Goal: Information Seeking & Learning: Learn about a topic

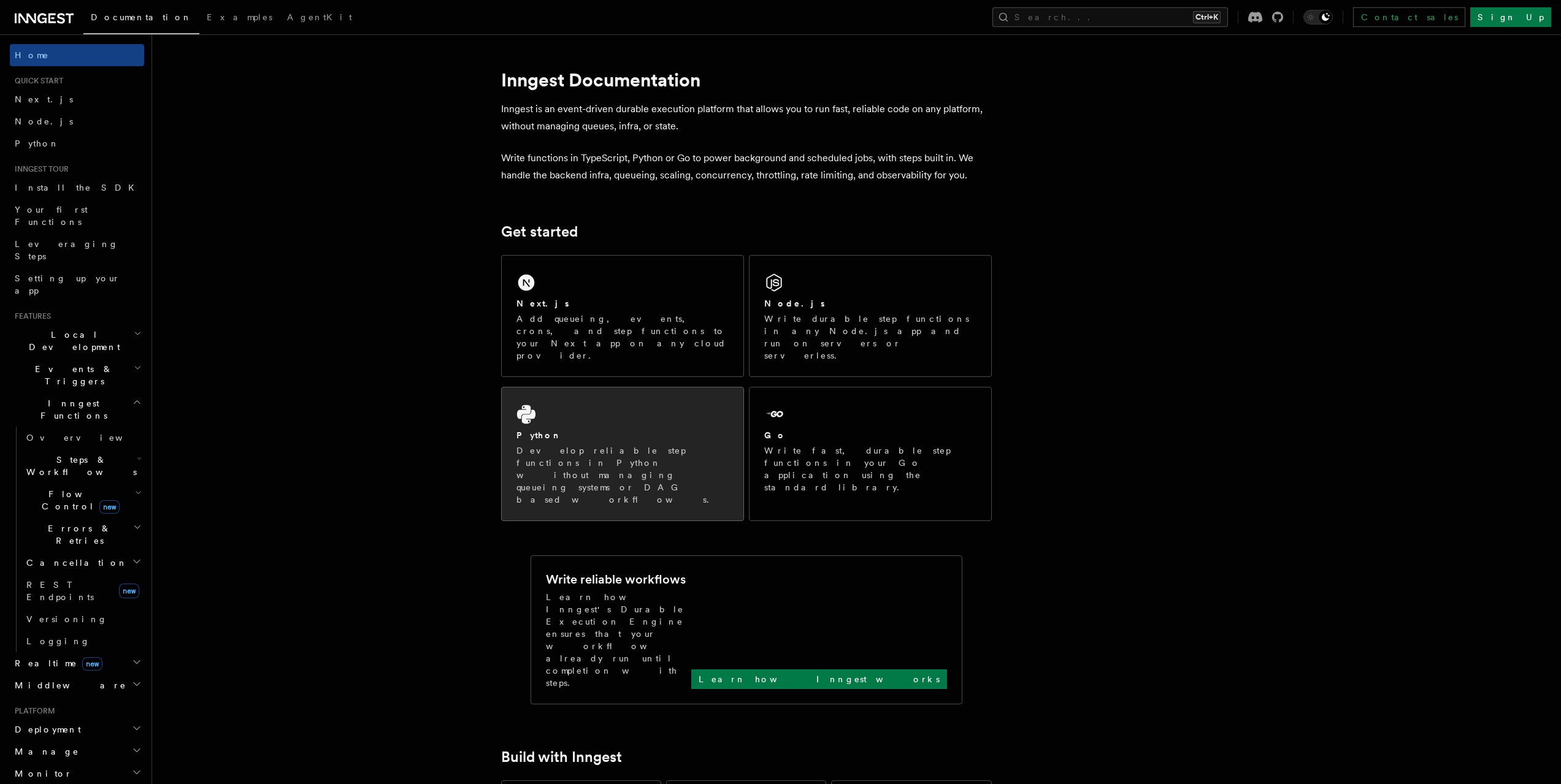
click at [622, 387] on div "Python Develop reliable step functions in Python without managing queueing syst…" at bounding box center [622, 453] width 242 height 133
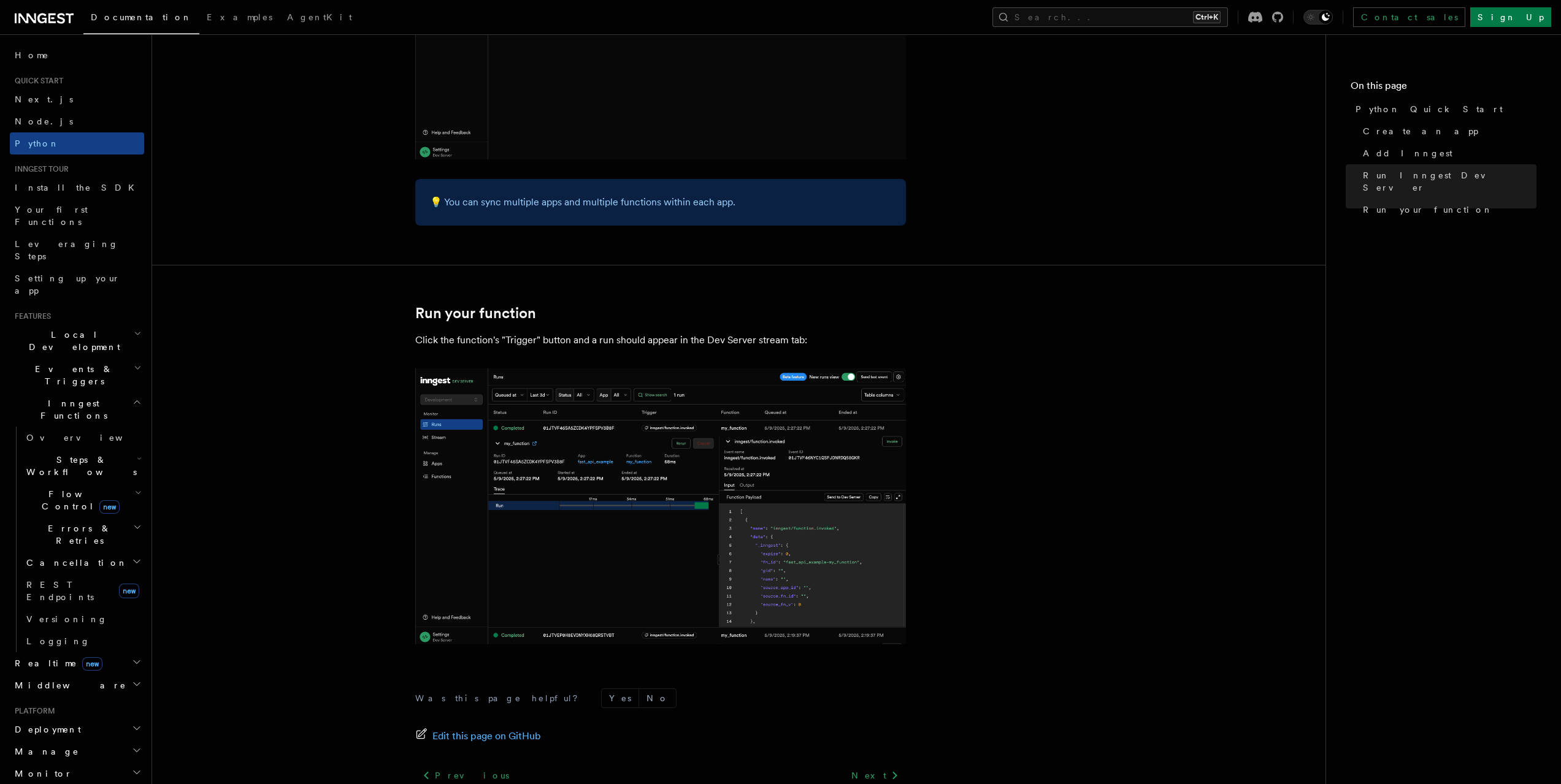
scroll to position [2316, 0]
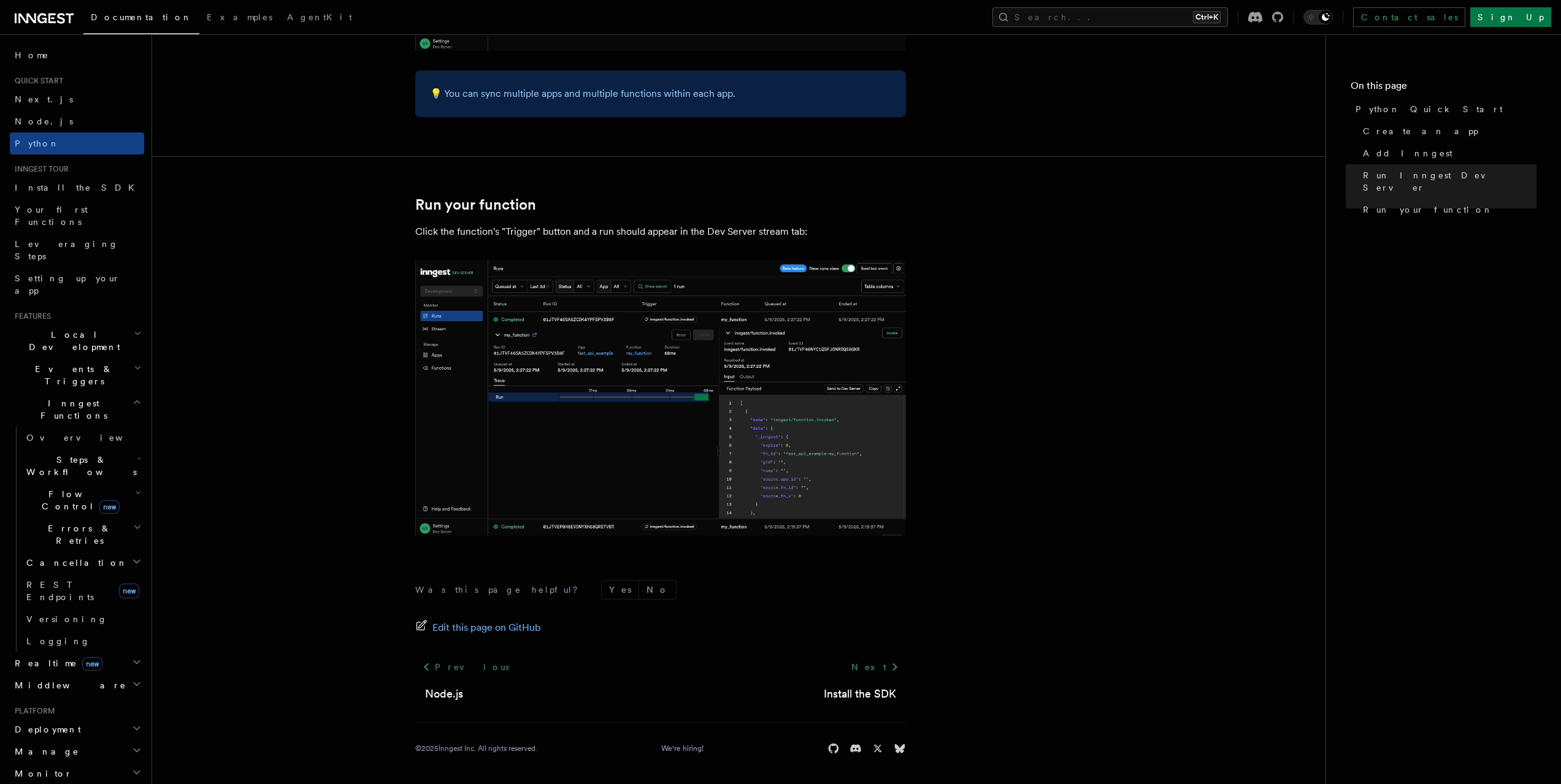
click at [133, 397] on icon "button" at bounding box center [137, 402] width 9 height 10
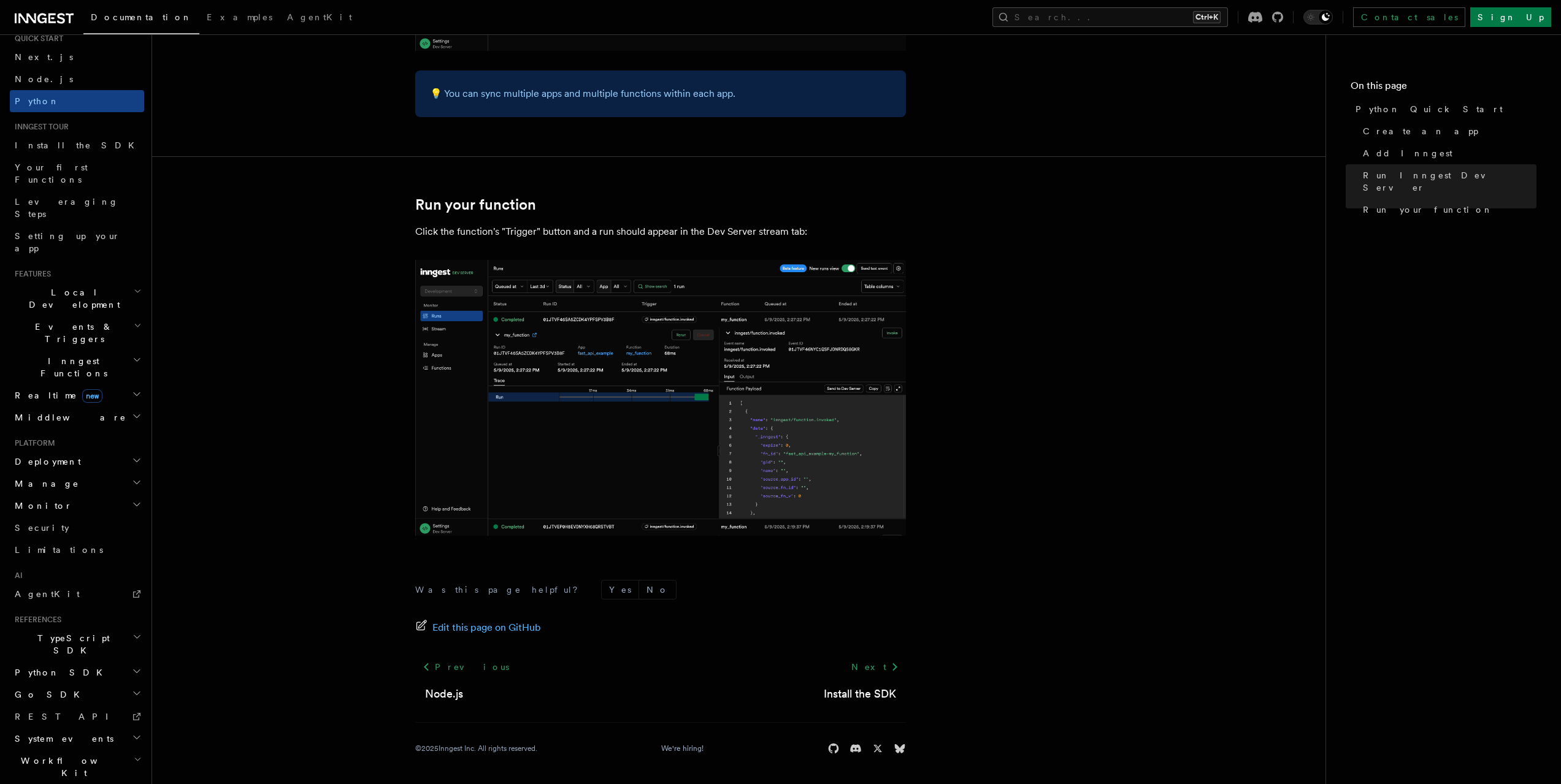
click at [112, 661] on h2 "Python SDK" at bounding box center [77, 672] width 135 height 22
click at [103, 684] on link "Introduction" at bounding box center [83, 695] width 123 height 22
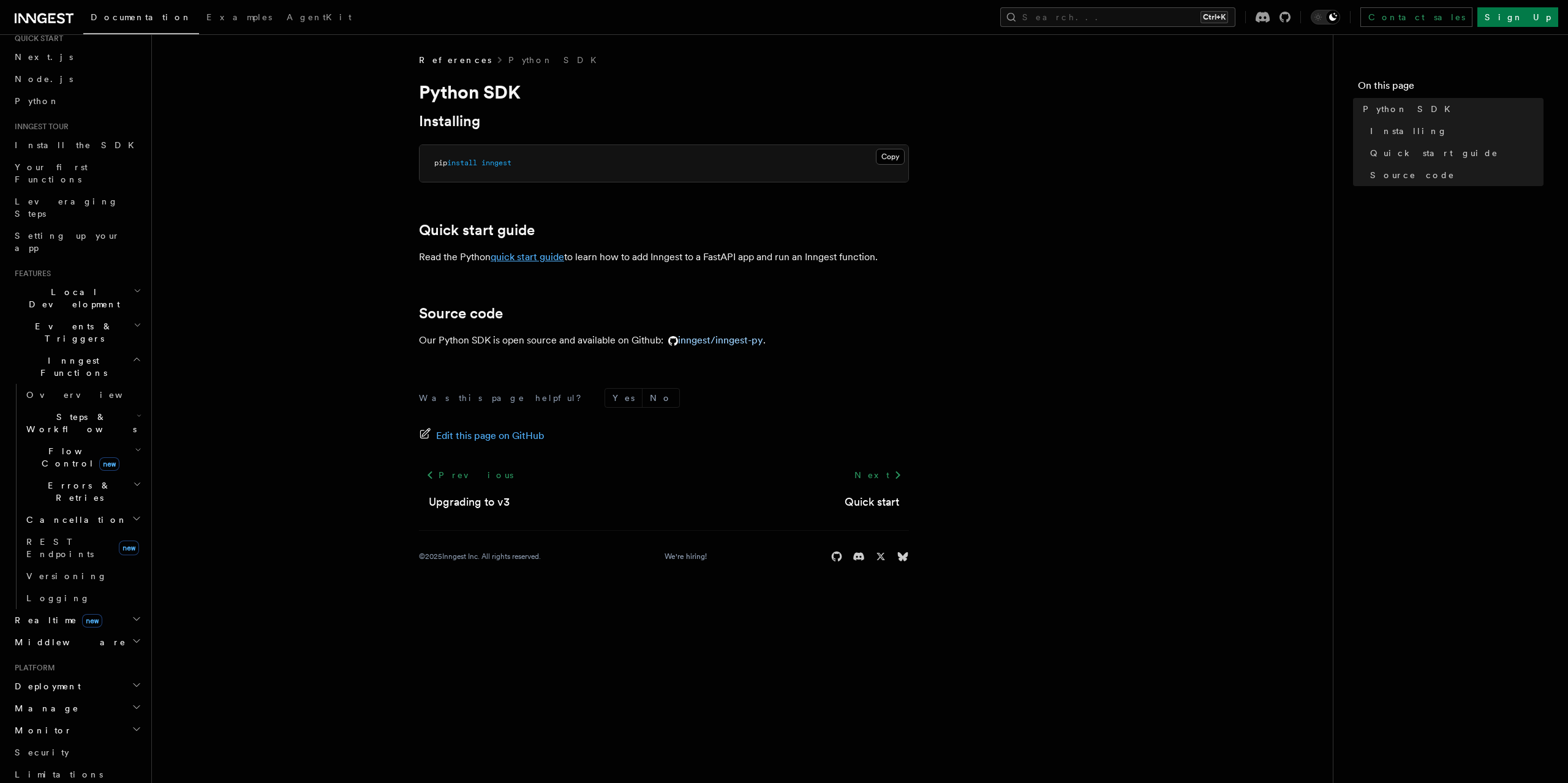
click at [522, 258] on link "quick start guide" at bounding box center [527, 257] width 74 height 12
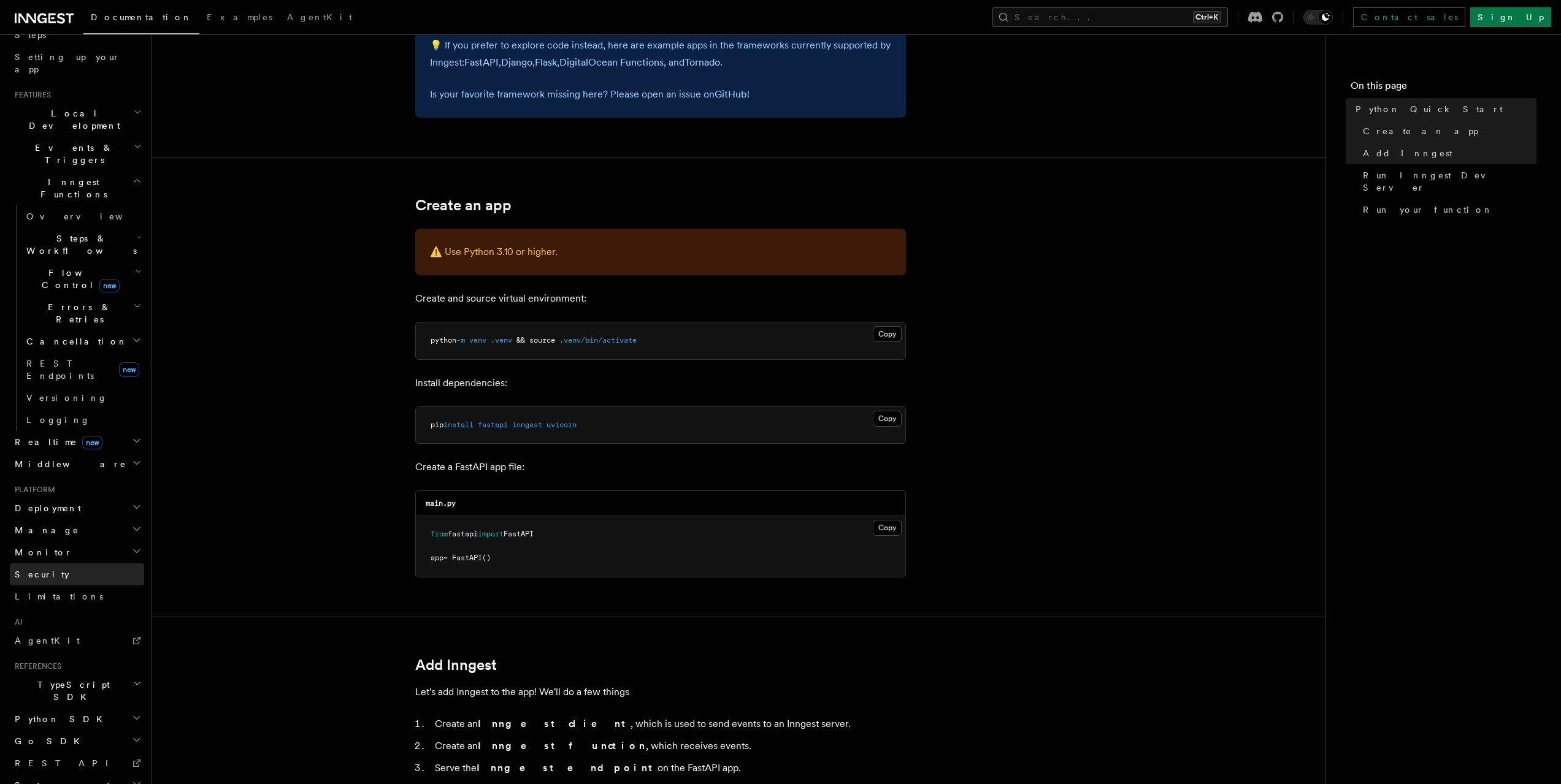
scroll to position [184, 0]
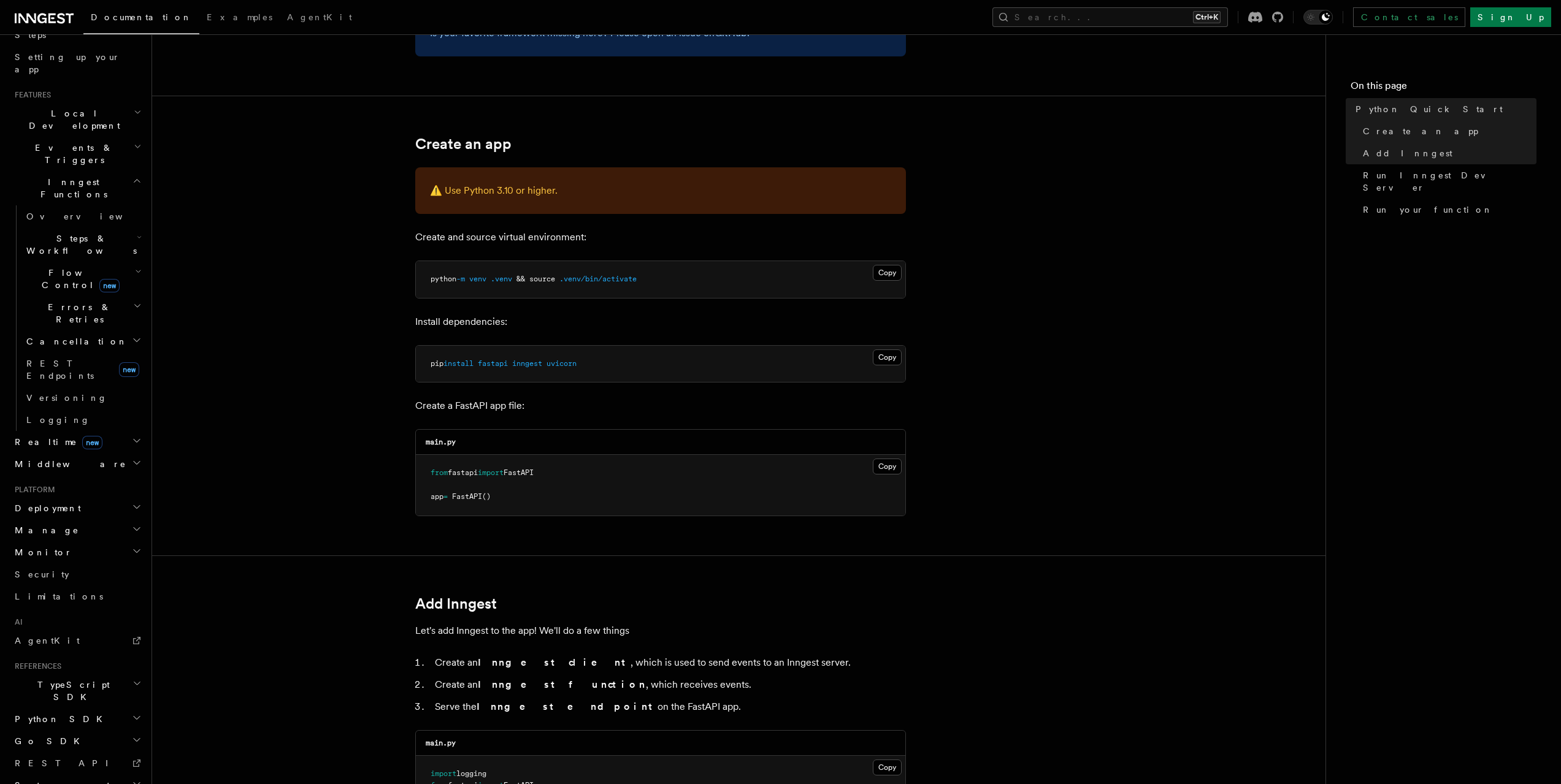
click at [118, 708] on h2 "Python SDK" at bounding box center [77, 719] width 135 height 22
click at [61, 758] on span "Quick start" at bounding box center [68, 763] width 83 height 10
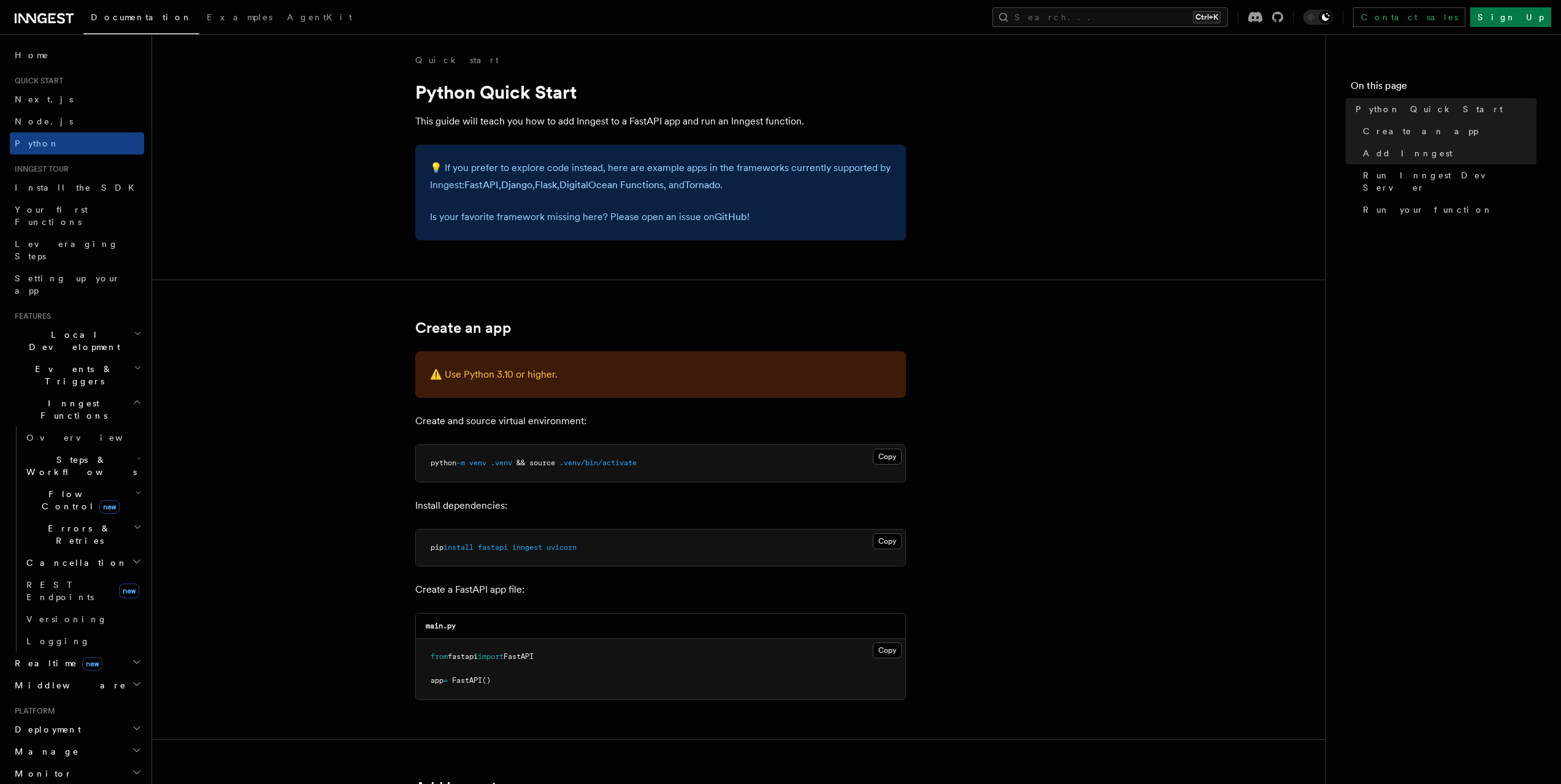
scroll to position [184, 0]
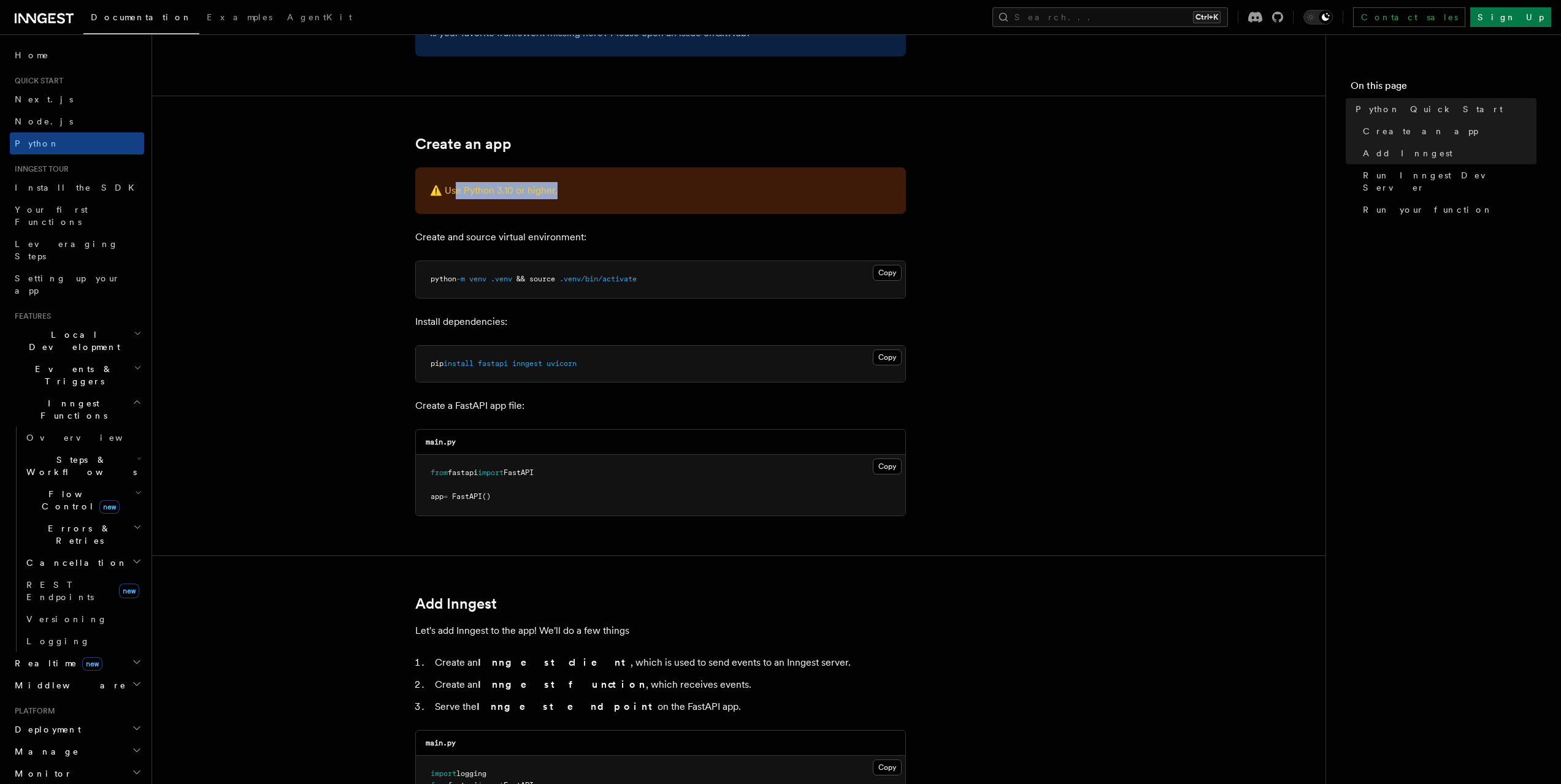
drag, startPoint x: 480, startPoint y: 189, endPoint x: 593, endPoint y: 187, distance: 113.0
click at [588, 188] on p "⚠️ Use Python 3.10 or higher." at bounding box center [660, 190] width 461 height 17
click at [601, 187] on p "⚠️ Use Python 3.10 or higher." at bounding box center [660, 190] width 461 height 17
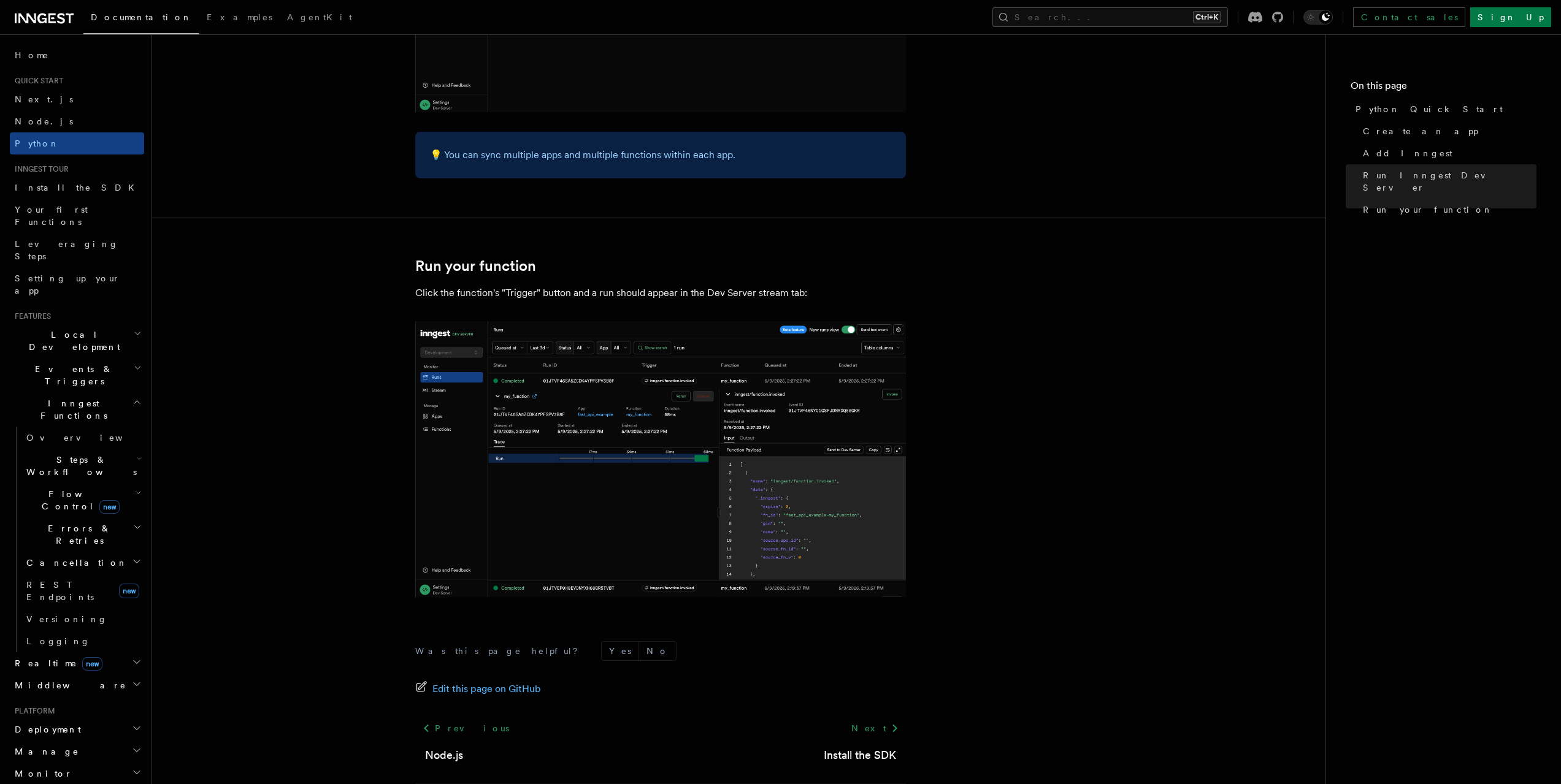
scroll to position [2316, 0]
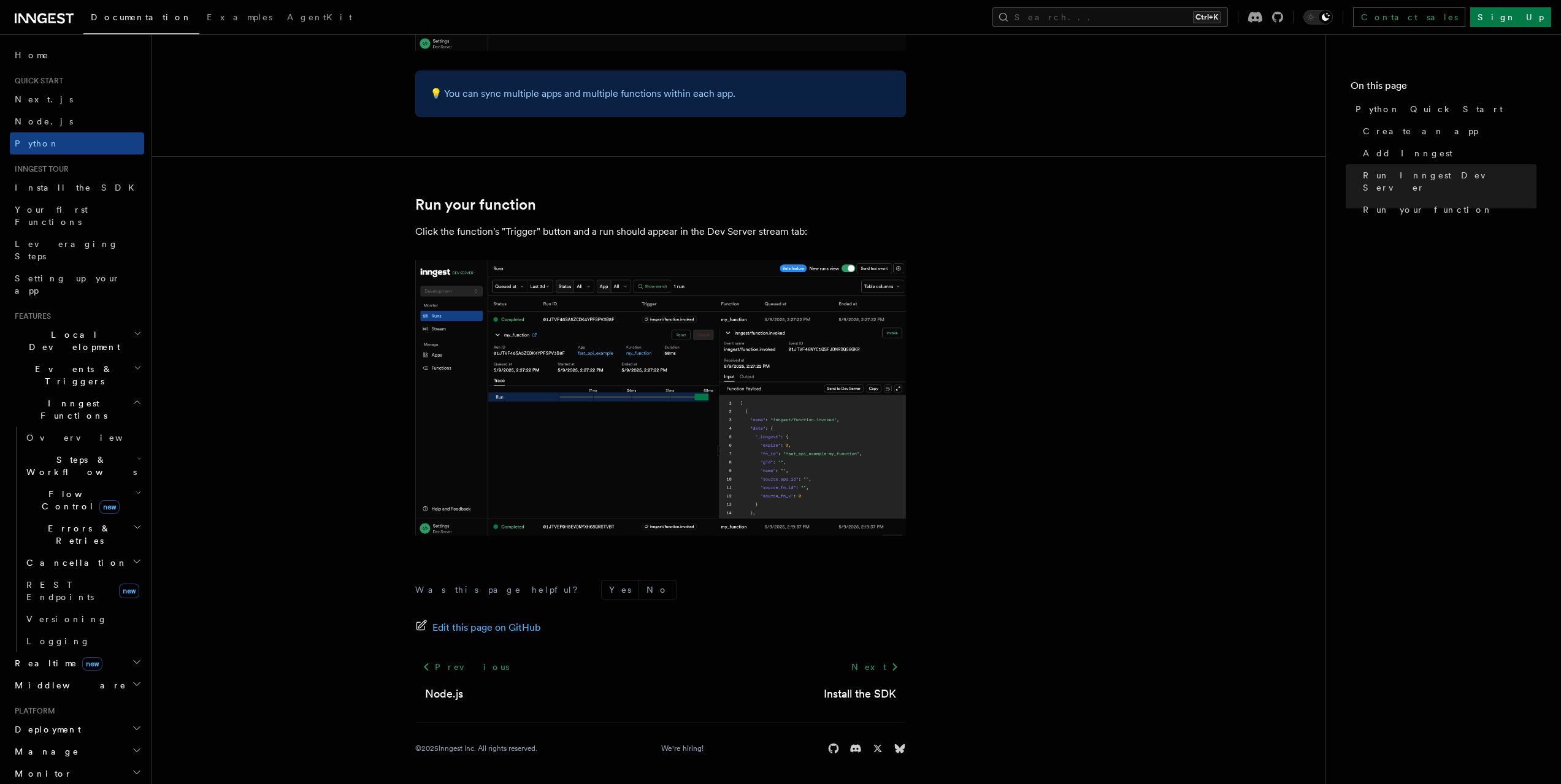
click at [99, 500] on span "new" at bounding box center [109, 507] width 21 height 14
click at [70, 762] on h2 "Monitor" at bounding box center [77, 773] width 135 height 22
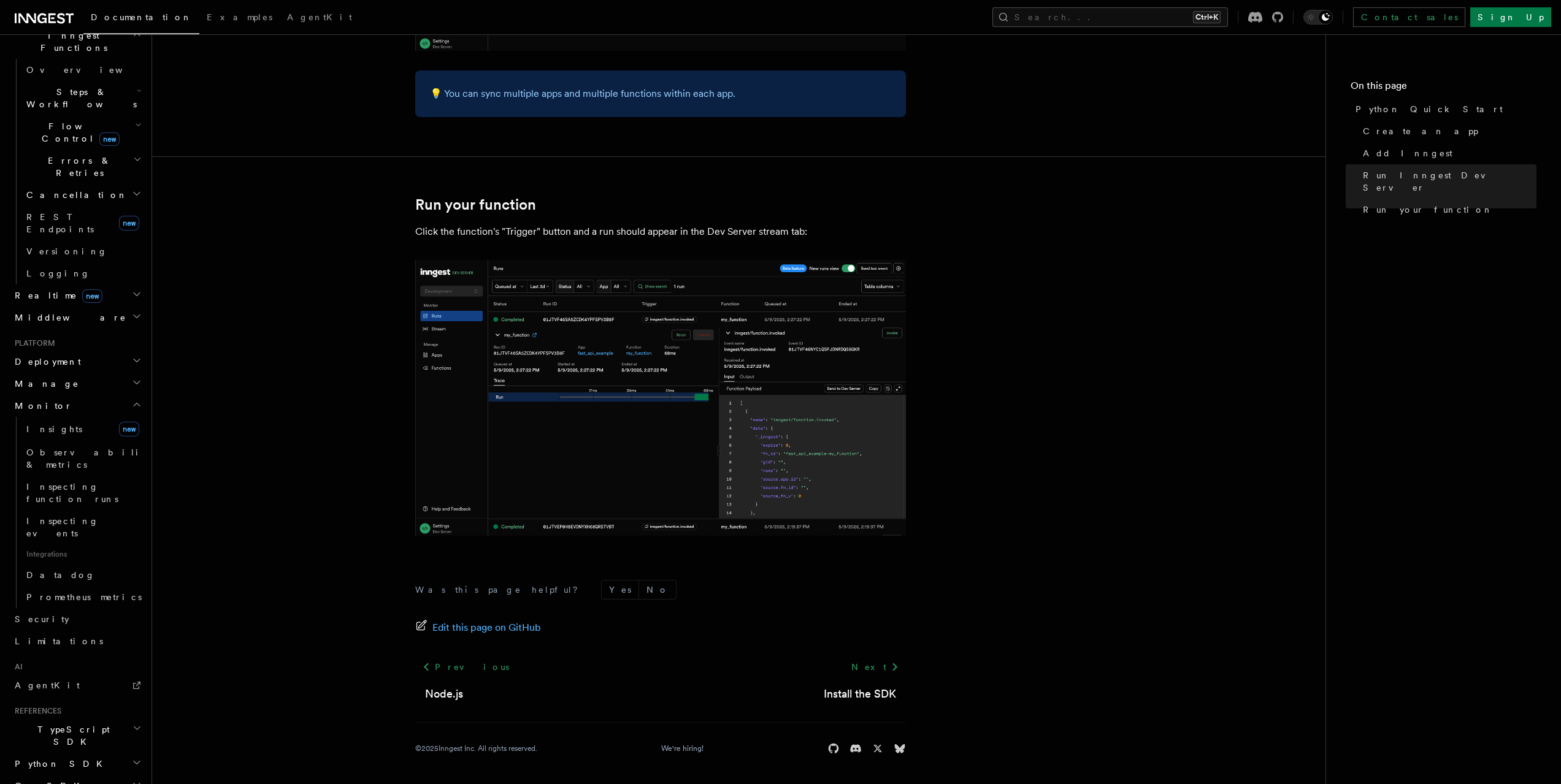
scroll to position [376, 0]
click at [41, 409] on link "Insights new" at bounding box center [83, 420] width 123 height 25
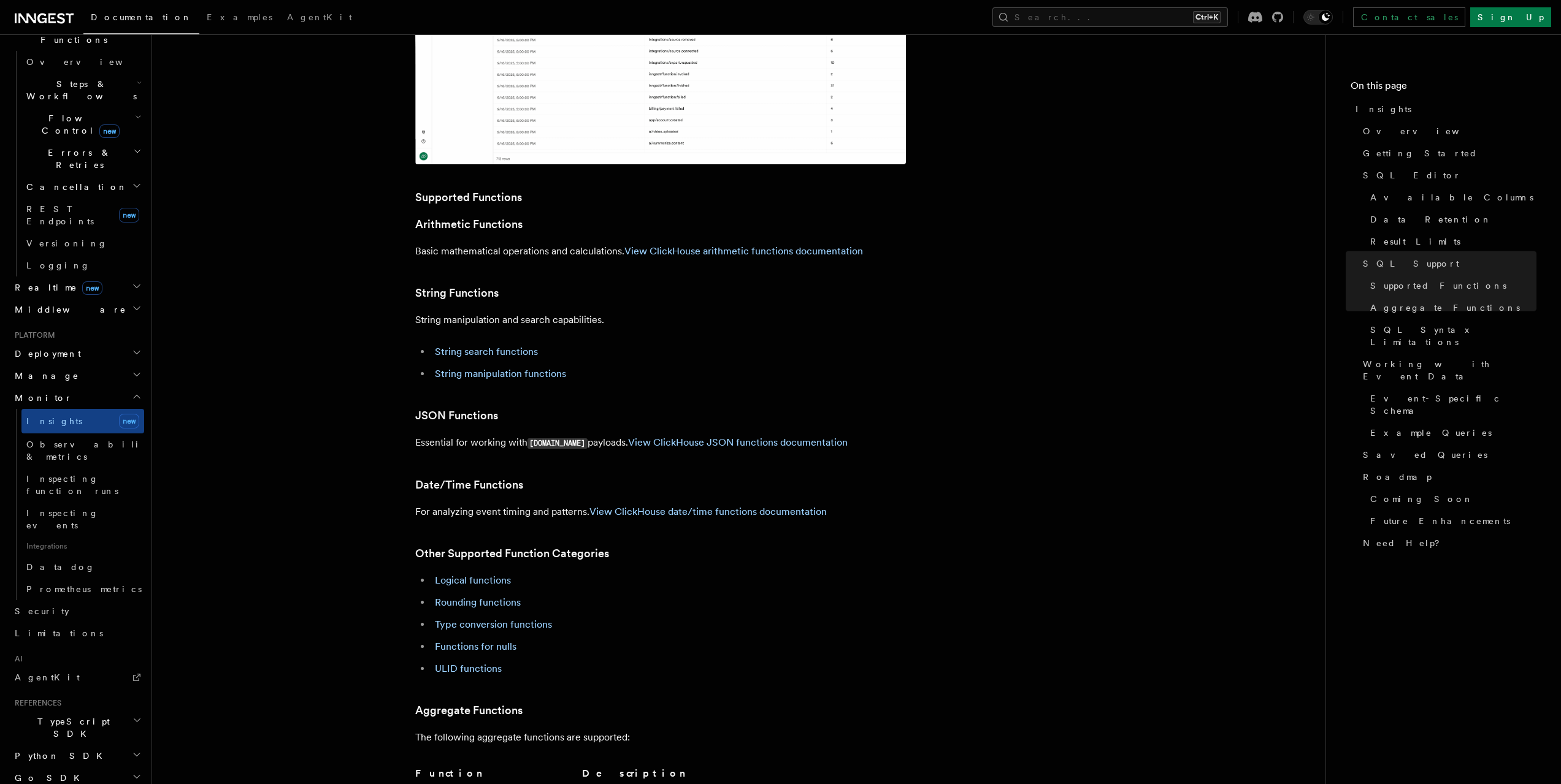
scroll to position [2575, 0]
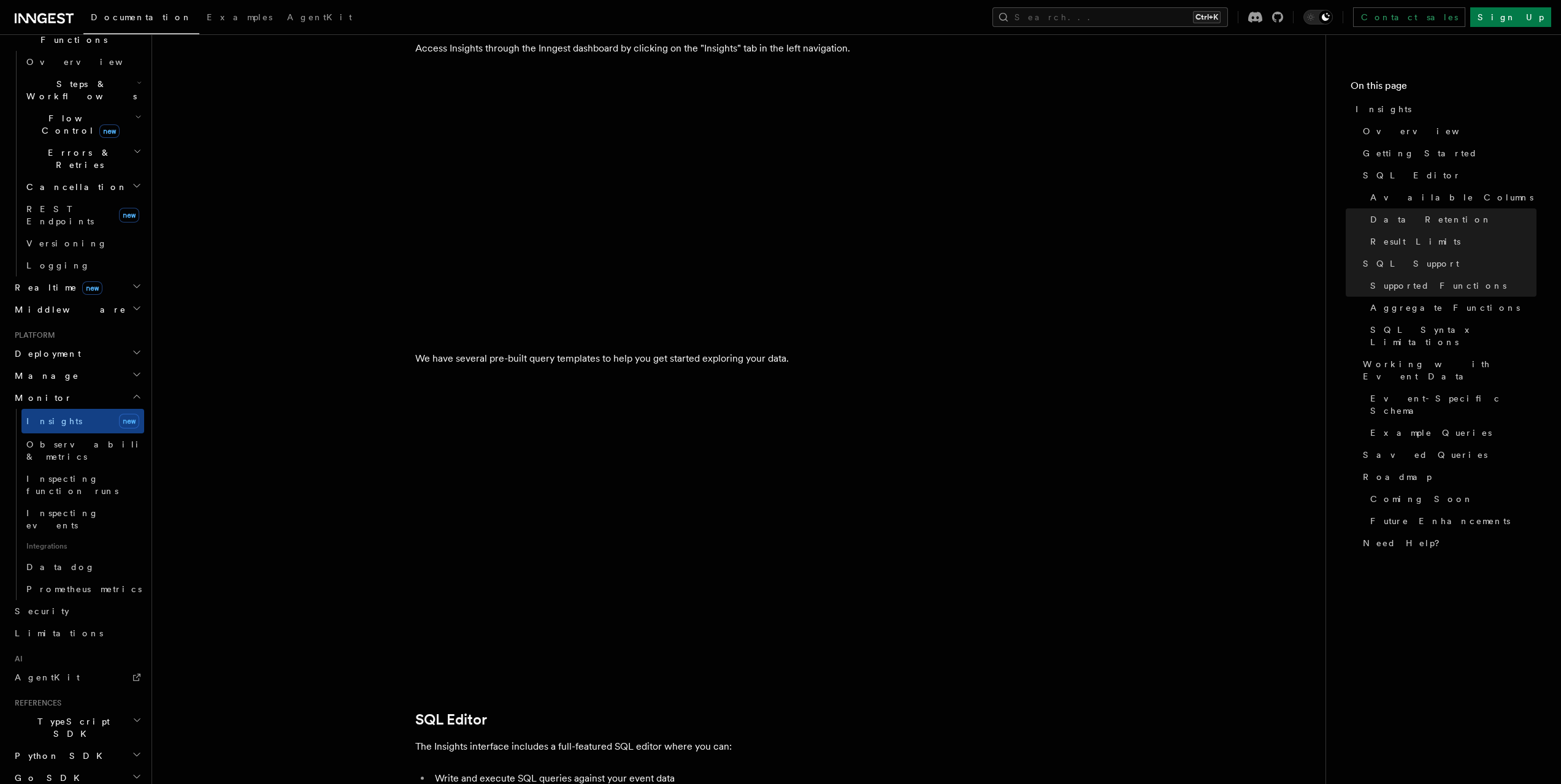
scroll to position [0, 0]
